Goal: Contribute content

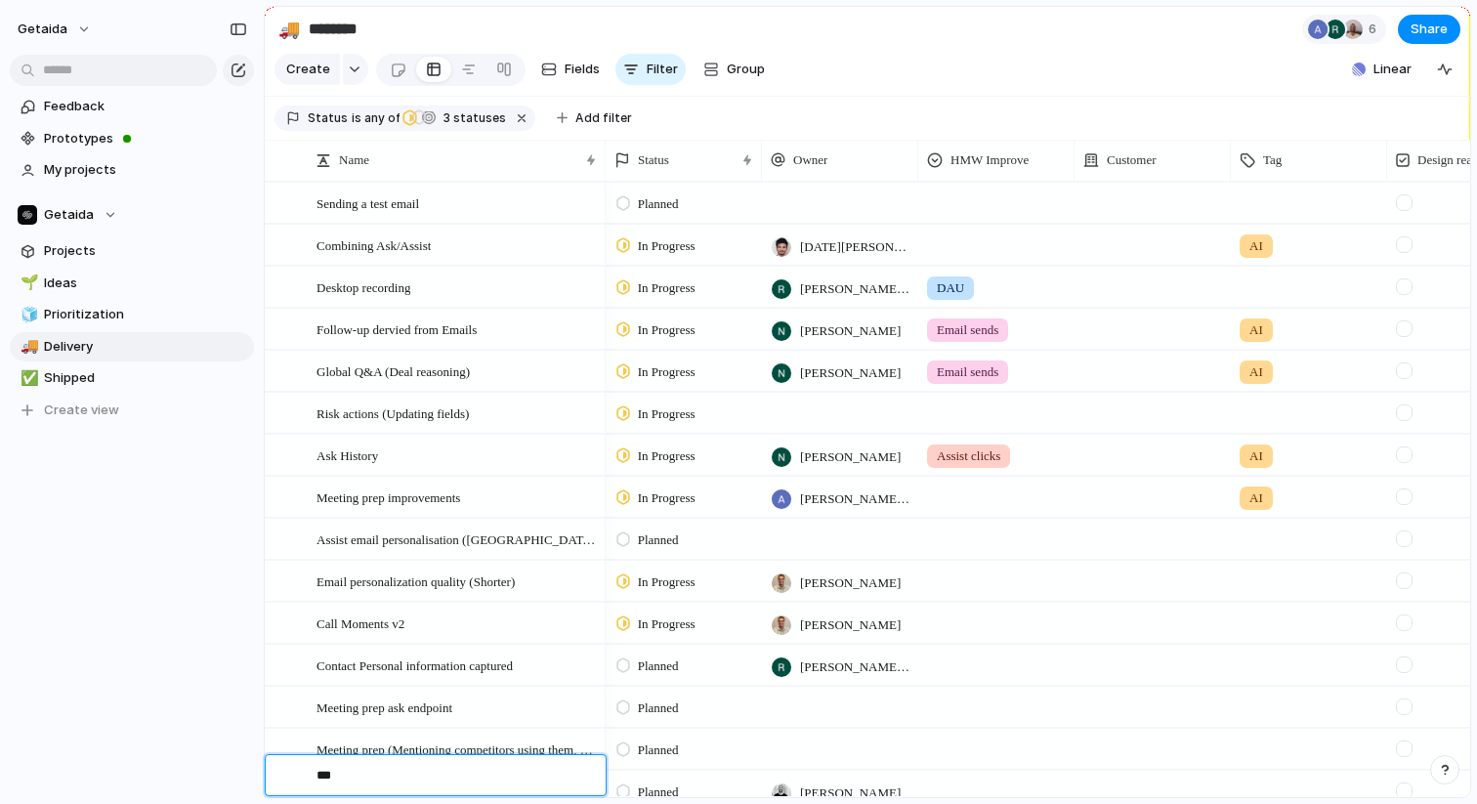
scroll to position [310, 0]
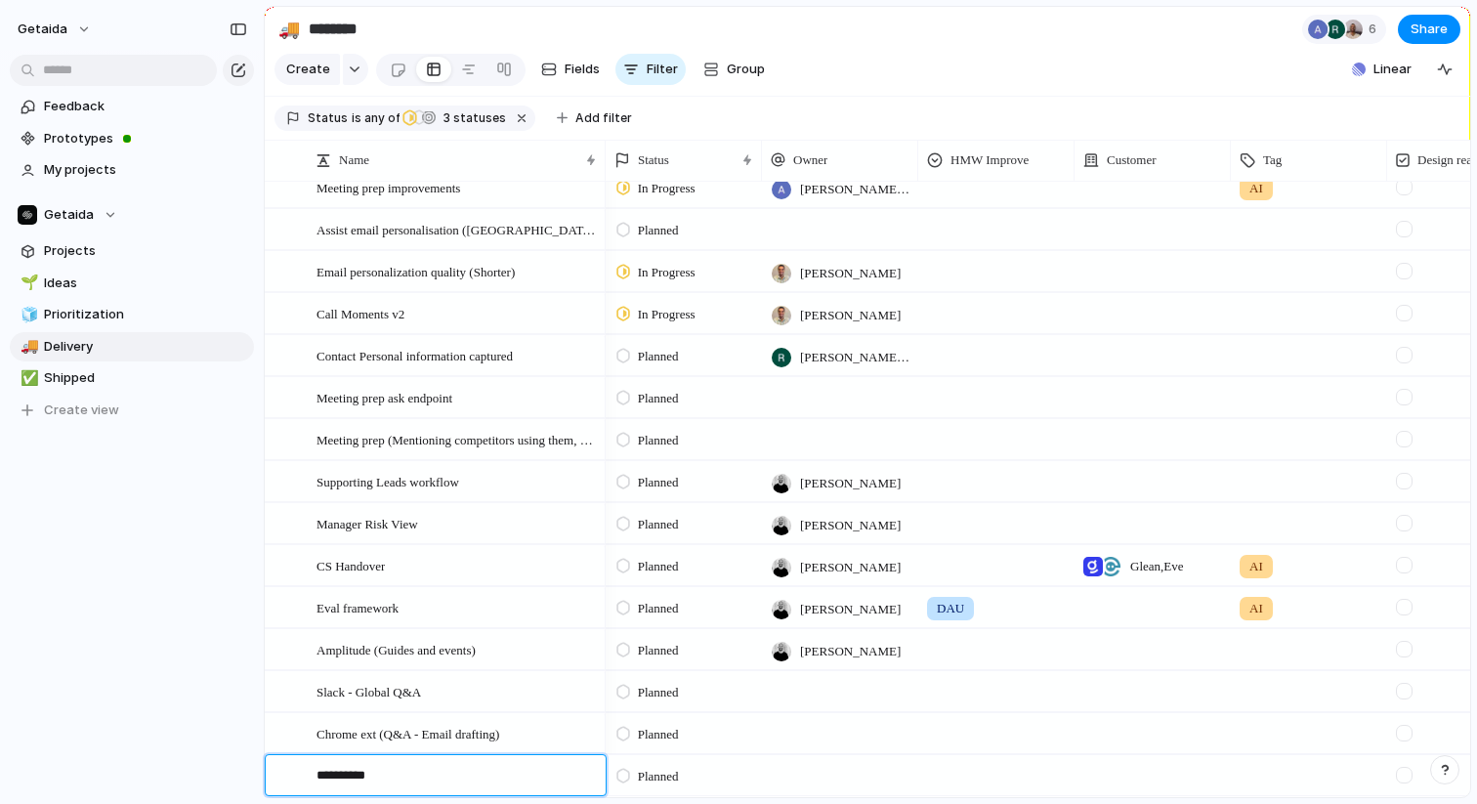
type textarea "**********"
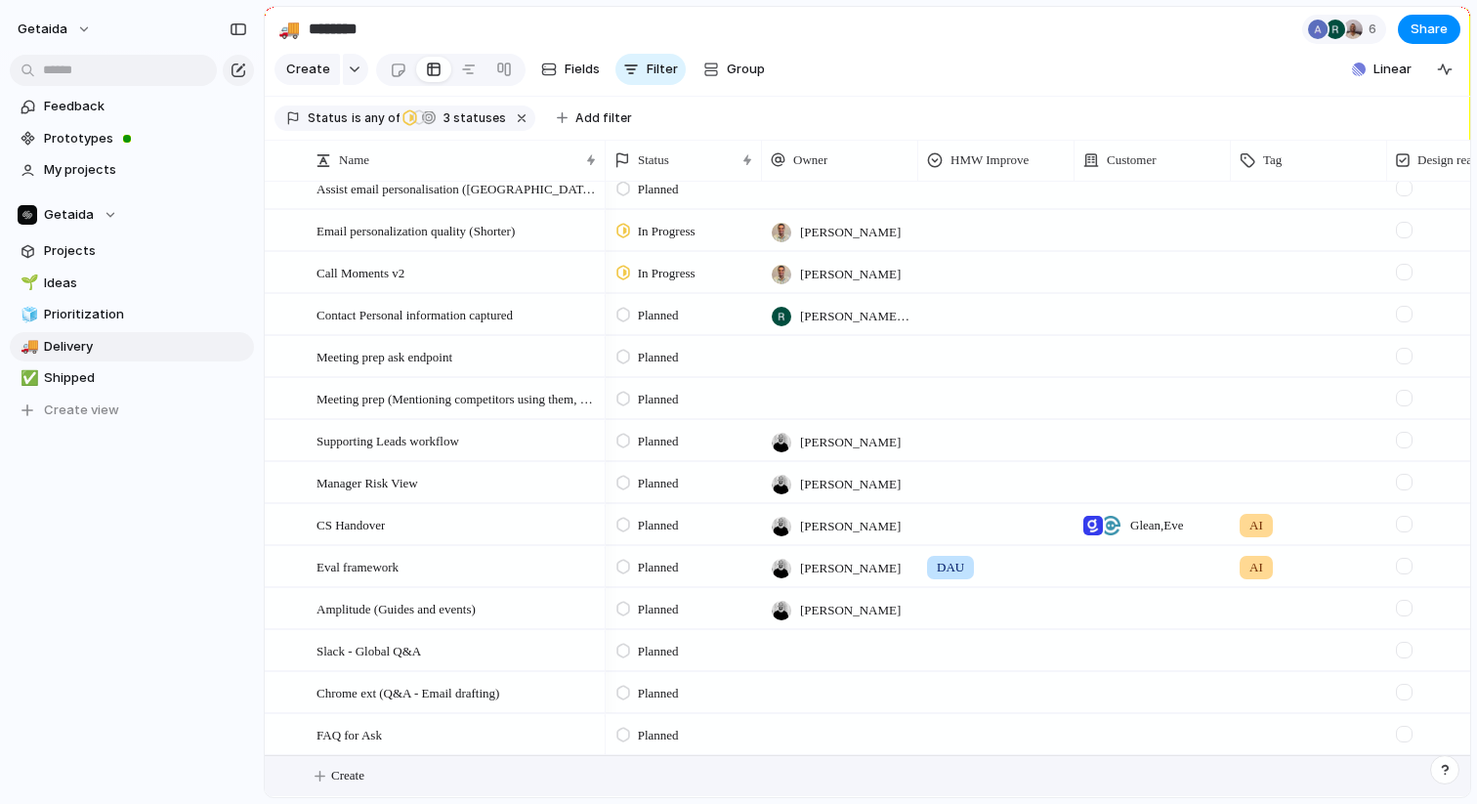
click at [346, 771] on span "Create" at bounding box center [347, 776] width 33 height 20
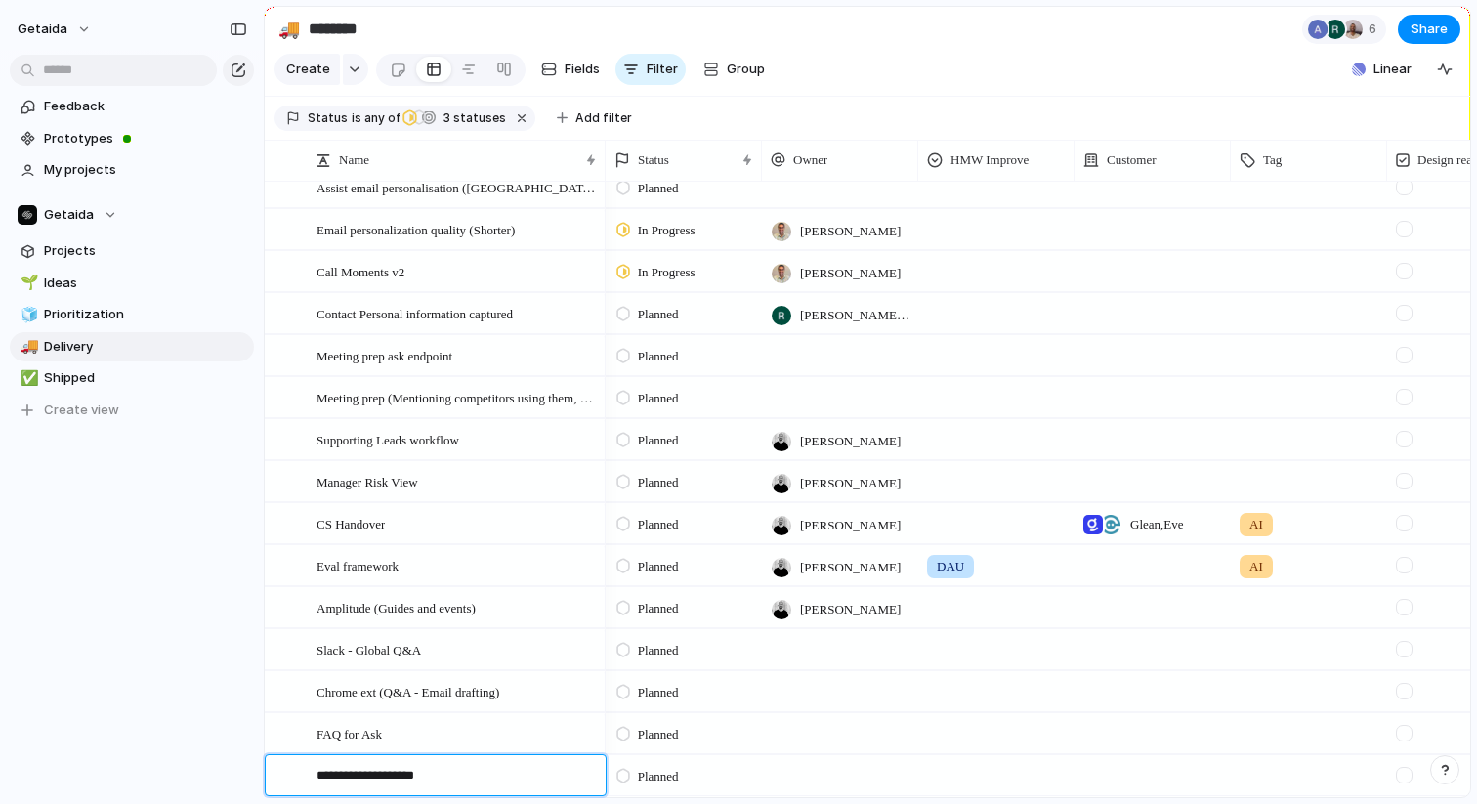
type textarea "**********"
